Goal: Find specific page/section: Find specific page/section

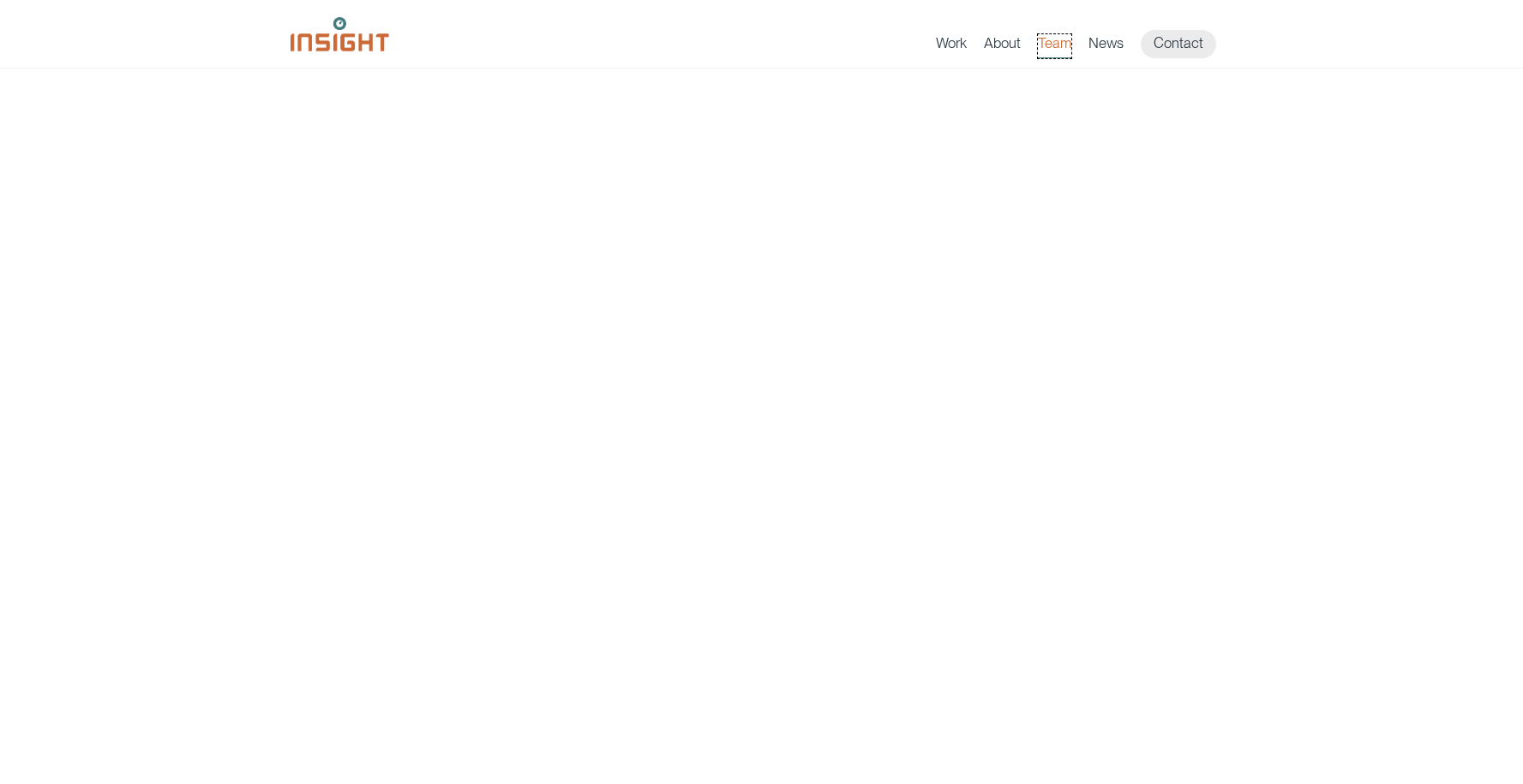
click at [1054, 44] on link "Team" at bounding box center [1055, 46] width 33 height 24
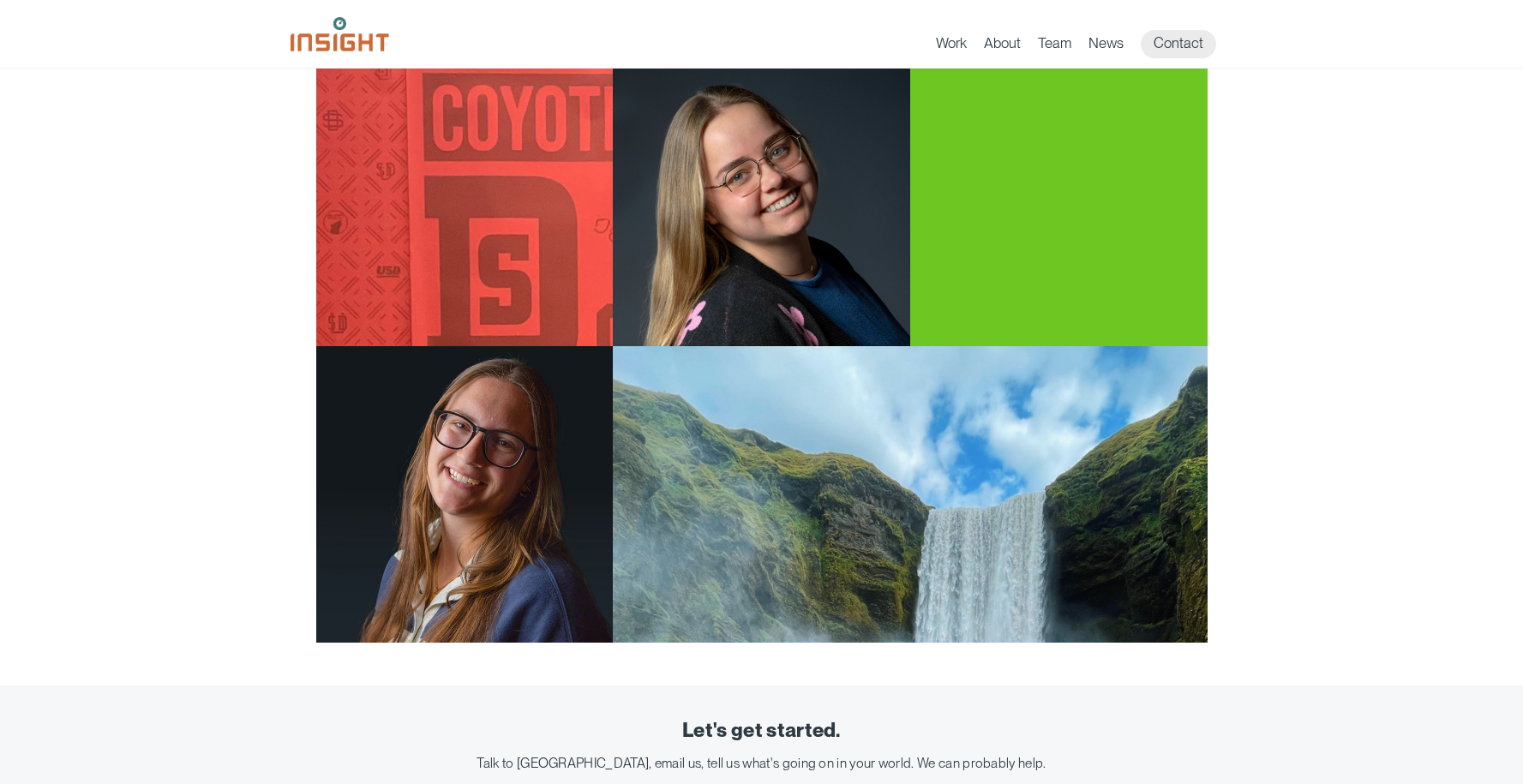
scroll to position [2963, 0]
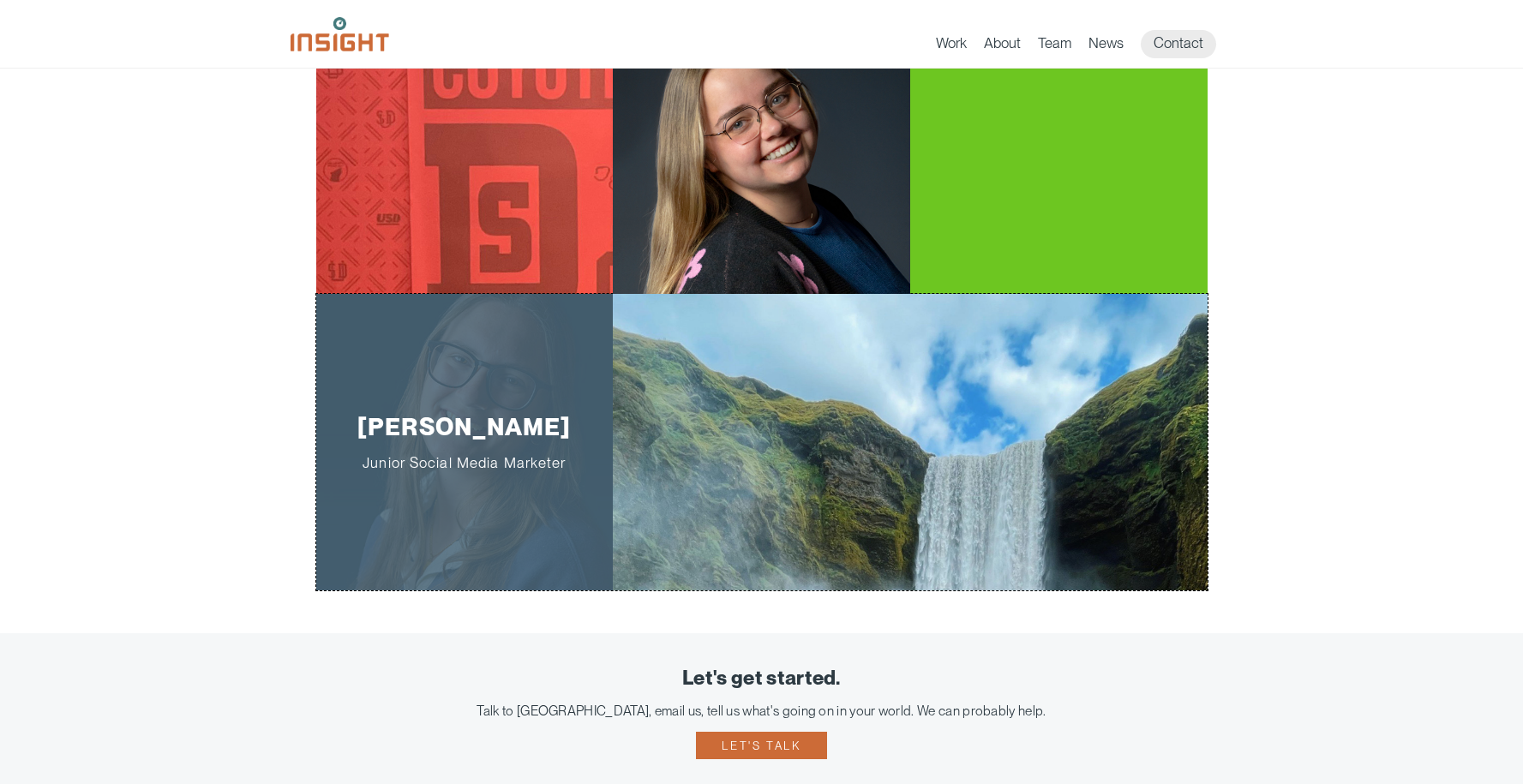
click at [700, 364] on div "main content section" at bounding box center [910, 443] width 594 height 298
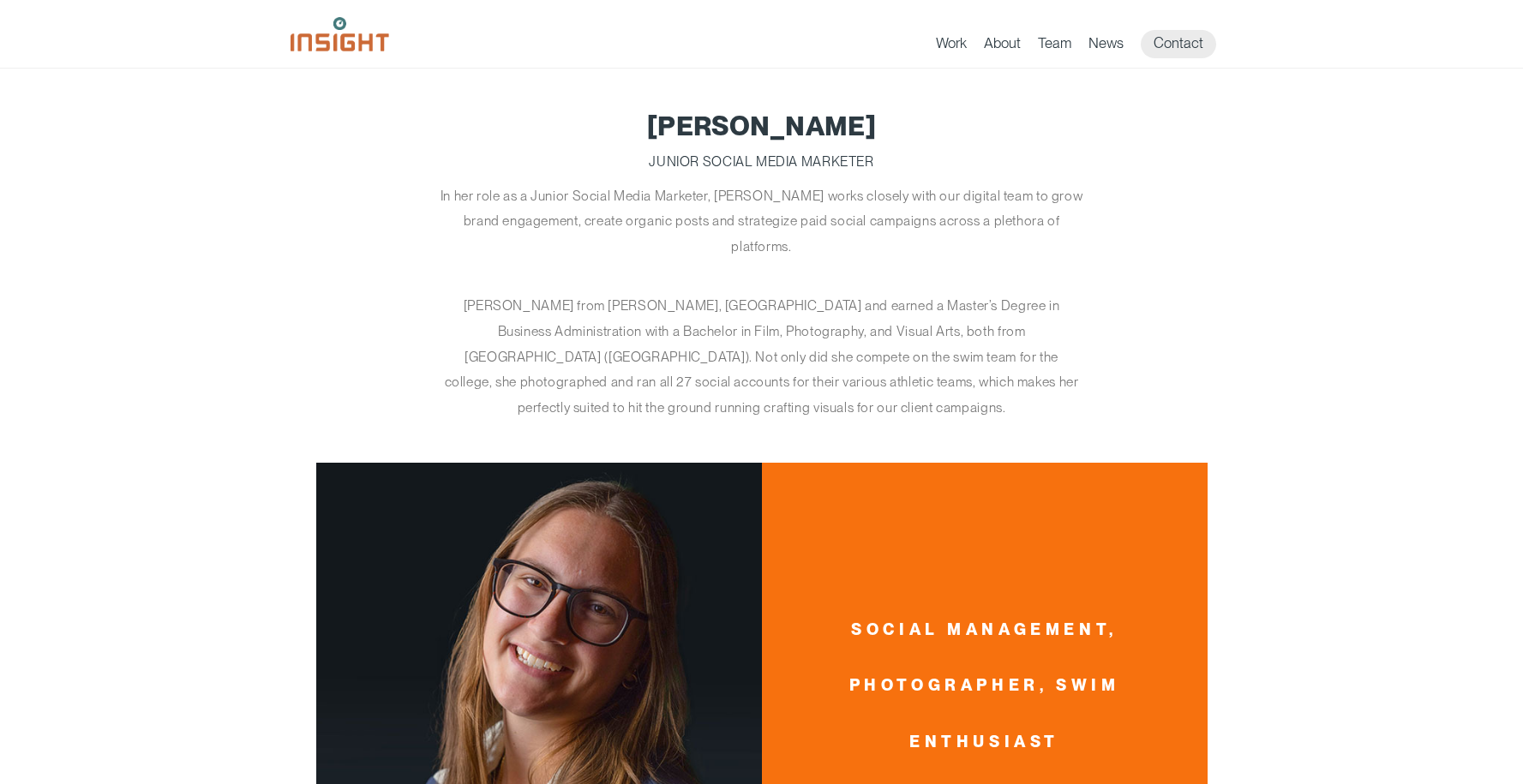
click at [767, 153] on p "Junior Social Media Marketer" at bounding box center [762, 162] width 891 height 26
click at [768, 162] on p "Junior Social Media Marketer" at bounding box center [762, 162] width 891 height 26
copy article "Junior Social Media Marketer"
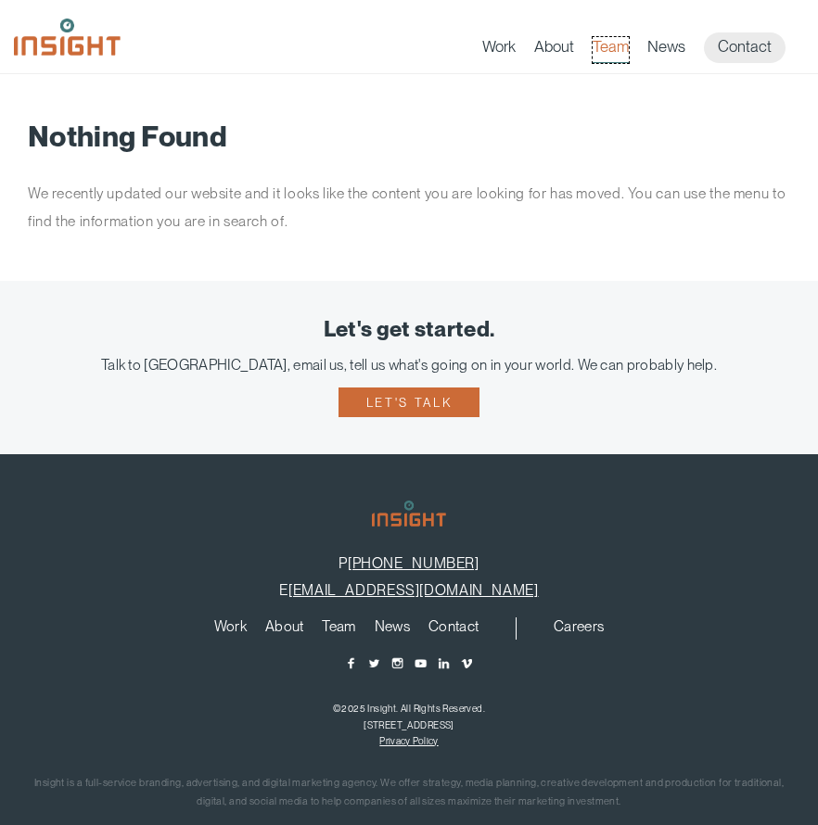
click at [607, 53] on link "Team" at bounding box center [610, 50] width 36 height 26
